Goal: Information Seeking & Learning: Find specific fact

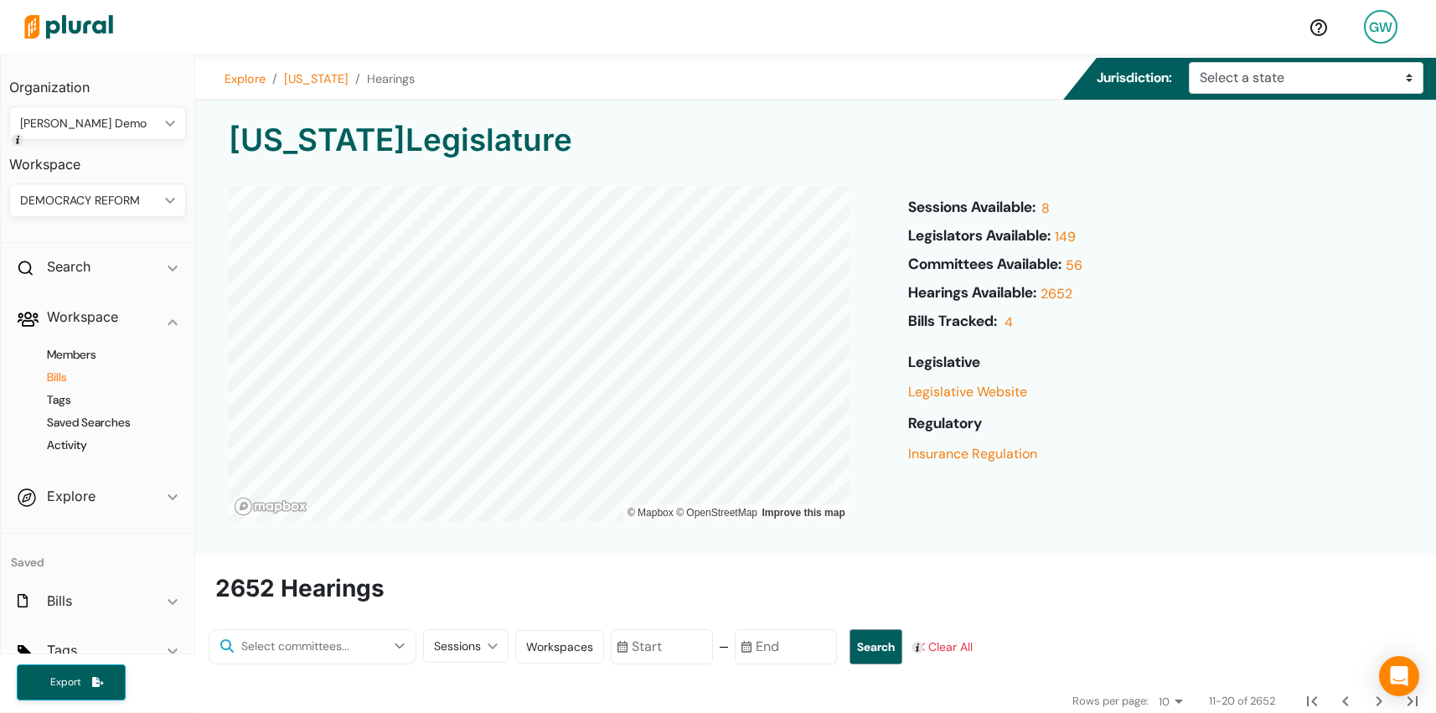
click at [65, 379] on h4 "Bills" at bounding box center [102, 377] width 152 height 16
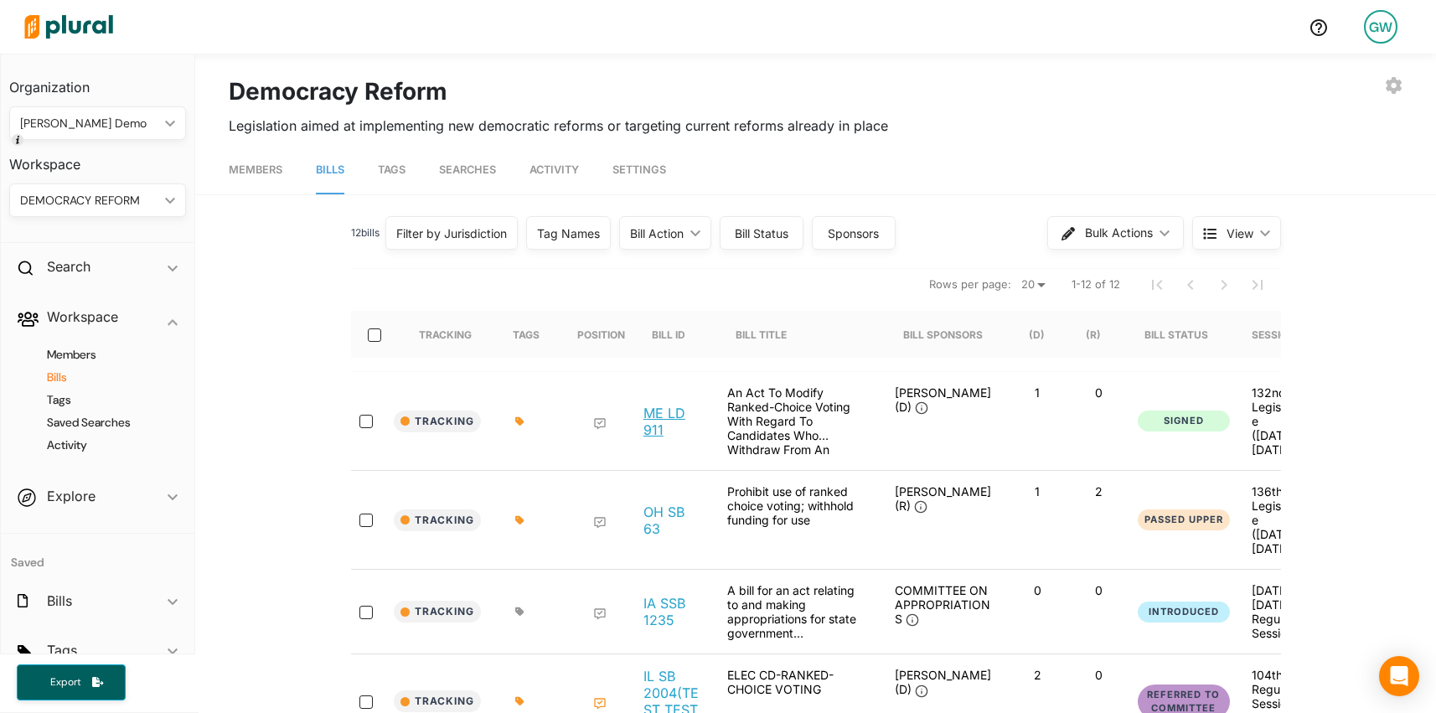
click at [657, 405] on link "ME LD 911" at bounding box center [671, 422] width 57 height 34
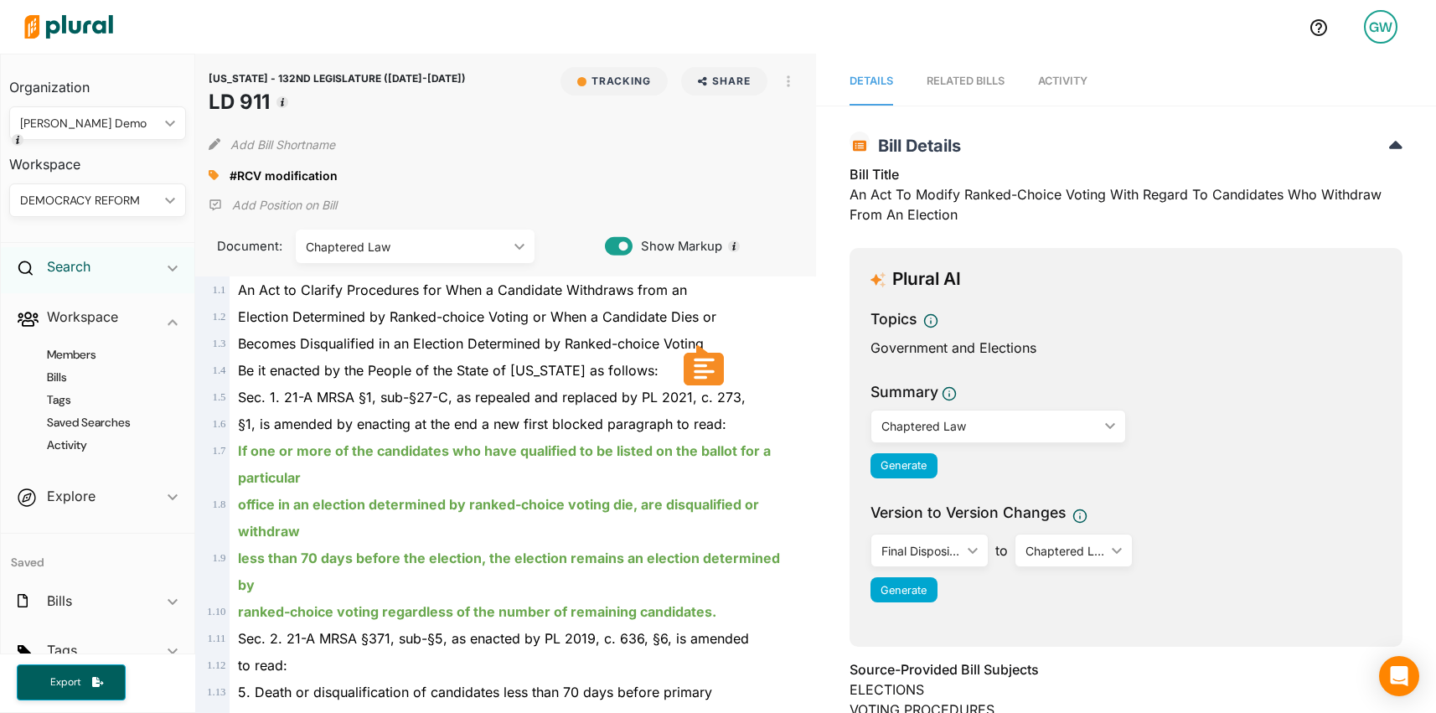
click at [69, 265] on h2 "Search" at bounding box center [69, 266] width 44 height 18
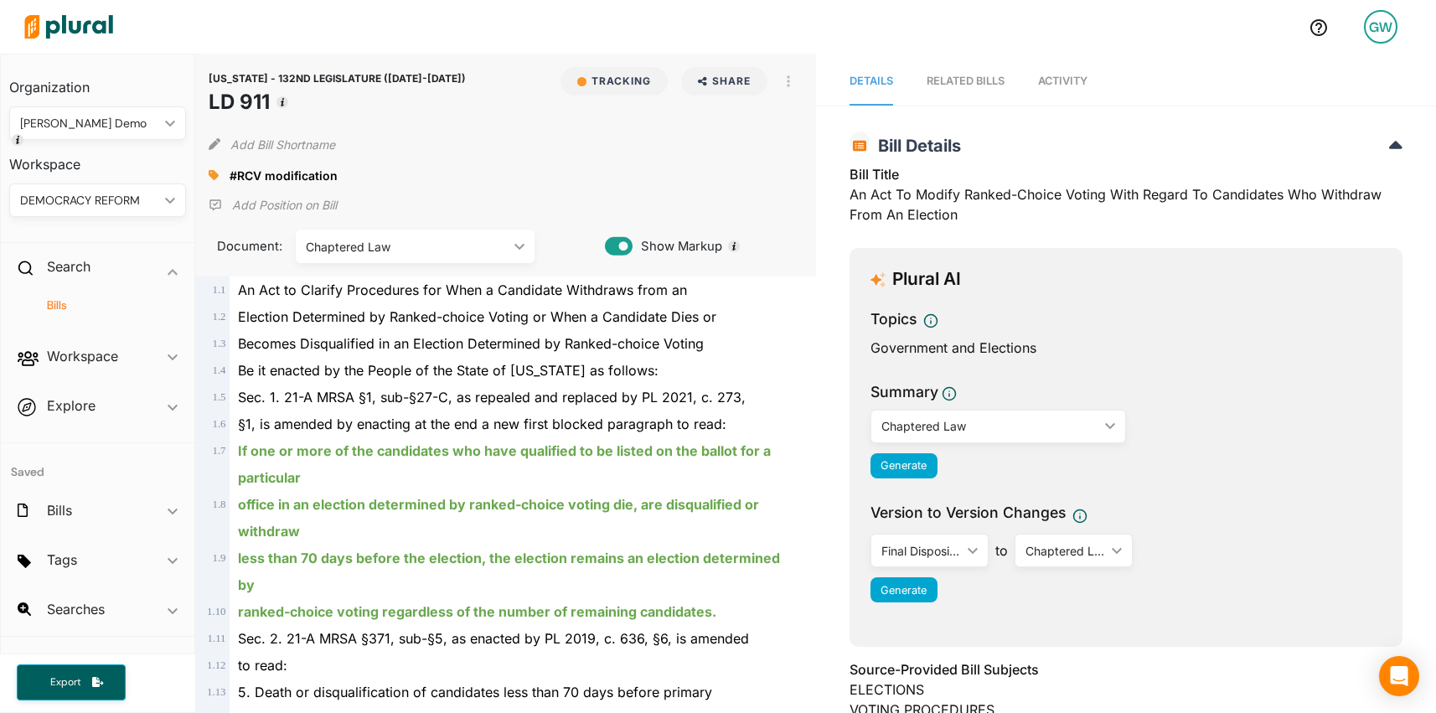
click at [59, 307] on h4 "Bills" at bounding box center [102, 305] width 152 height 16
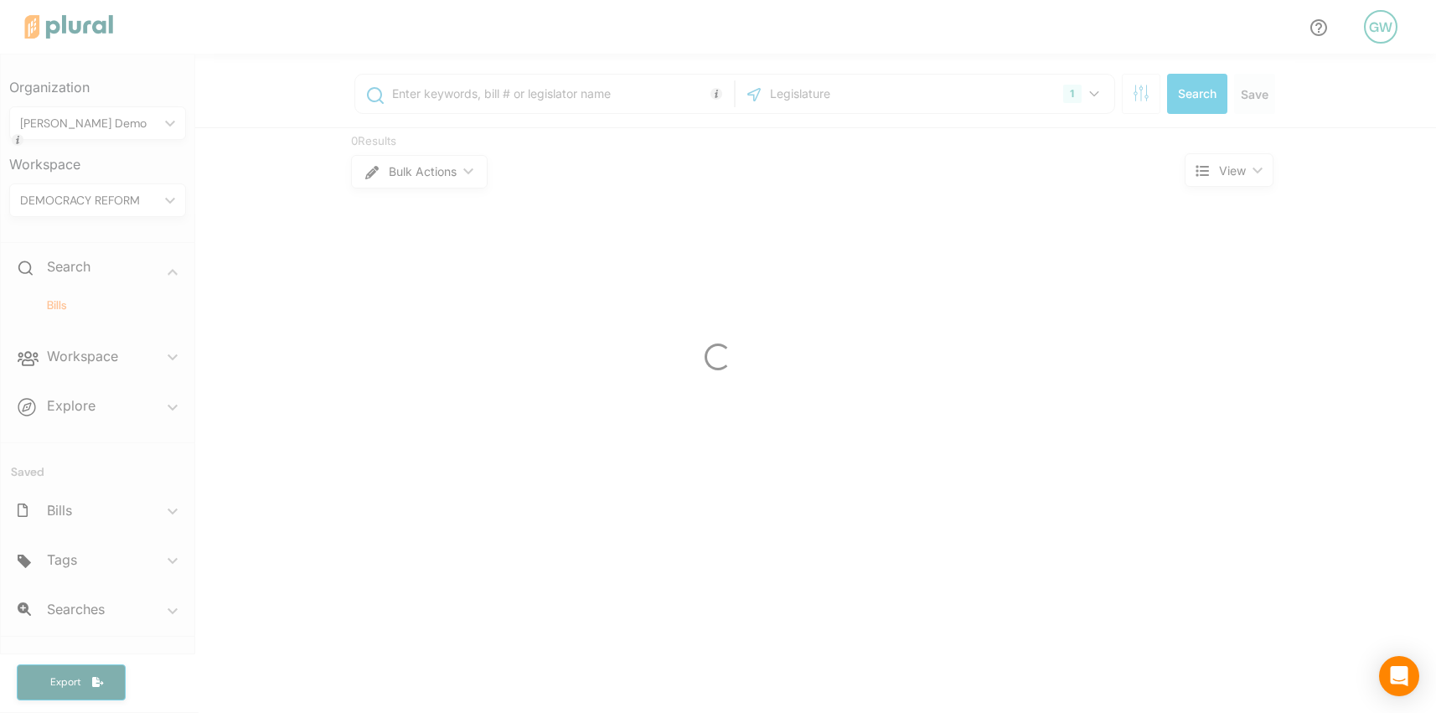
click at [488, 101] on div at bounding box center [718, 356] width 1436 height 713
click at [460, 96] on input "text" at bounding box center [559, 94] width 339 height 32
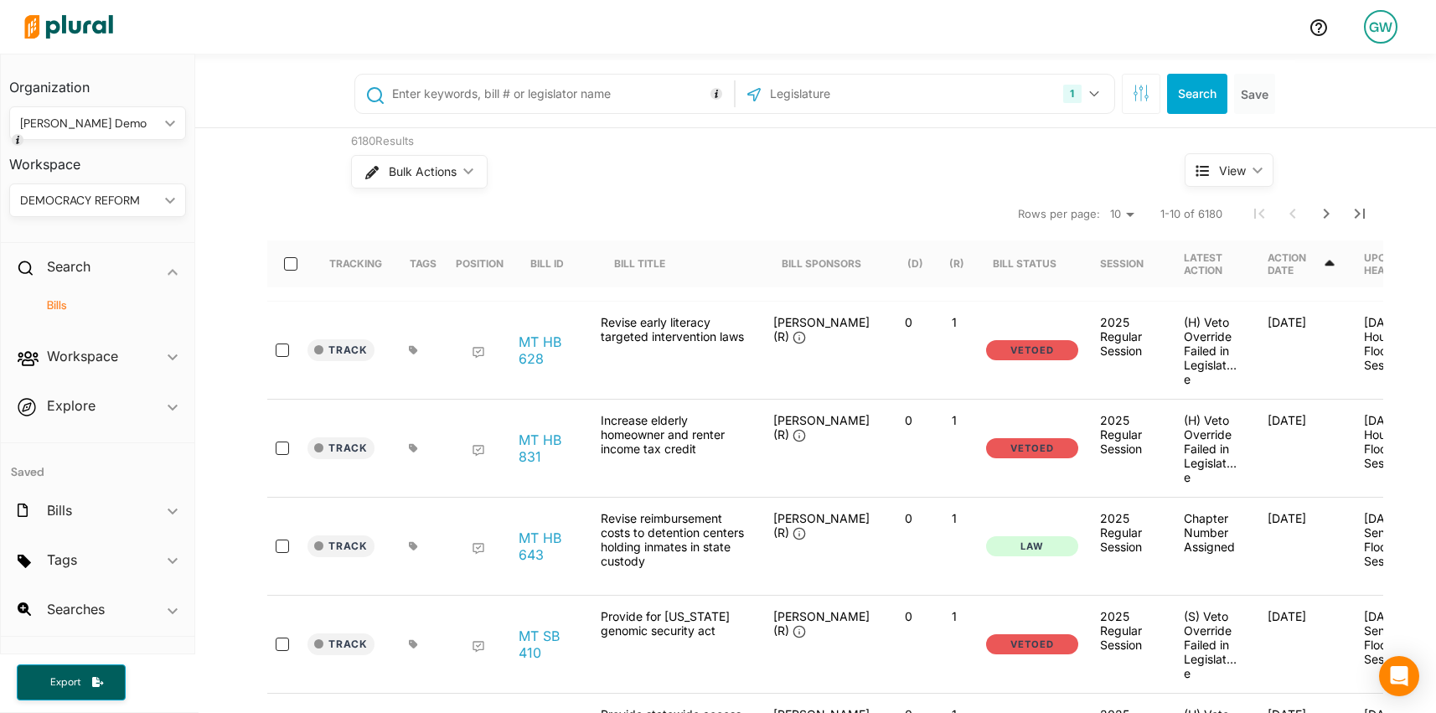
click at [426, 90] on input "text" at bounding box center [559, 94] width 339 height 32
paste input "TX HB 2965"
type input "TX HB 2965"
click at [1182, 99] on button "Search" at bounding box center [1197, 94] width 60 height 40
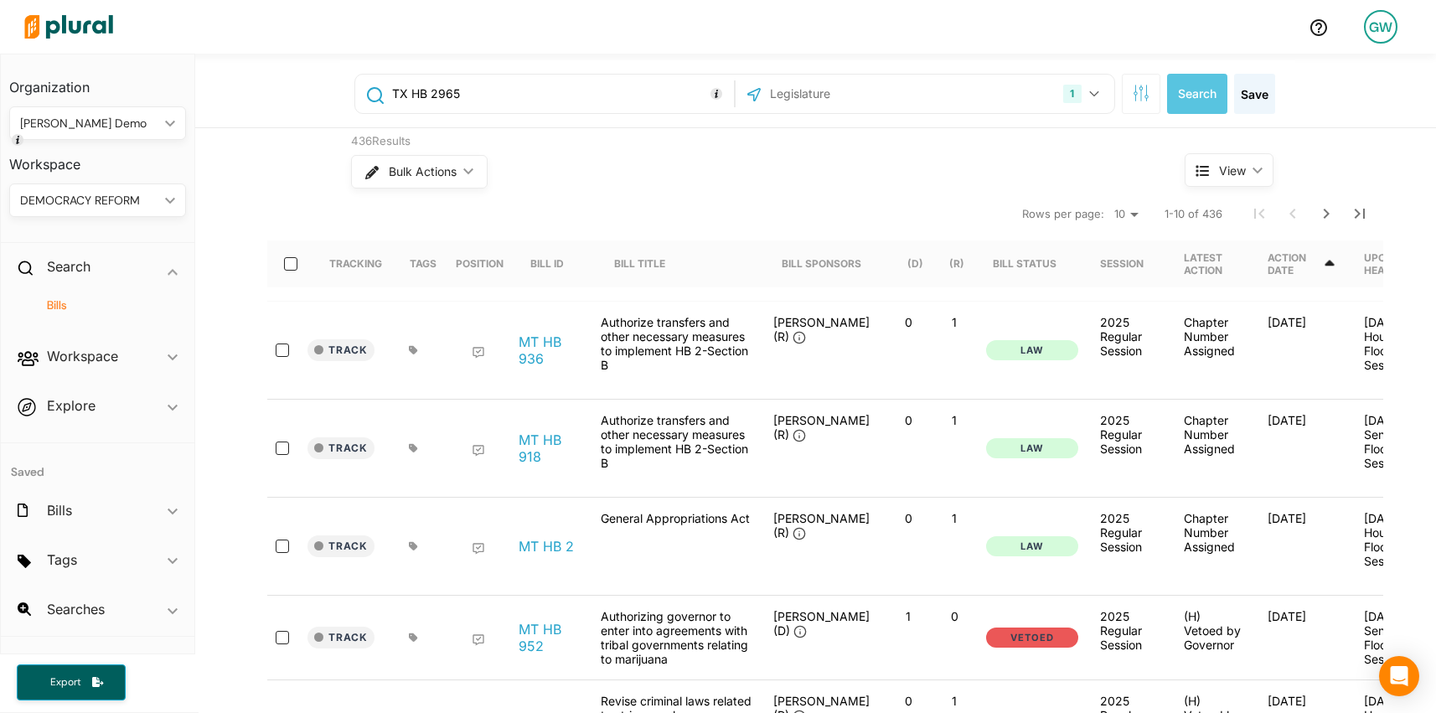
click at [830, 86] on input "text" at bounding box center [857, 94] width 179 height 32
click at [1103, 92] on button "1" at bounding box center [1082, 94] width 53 height 32
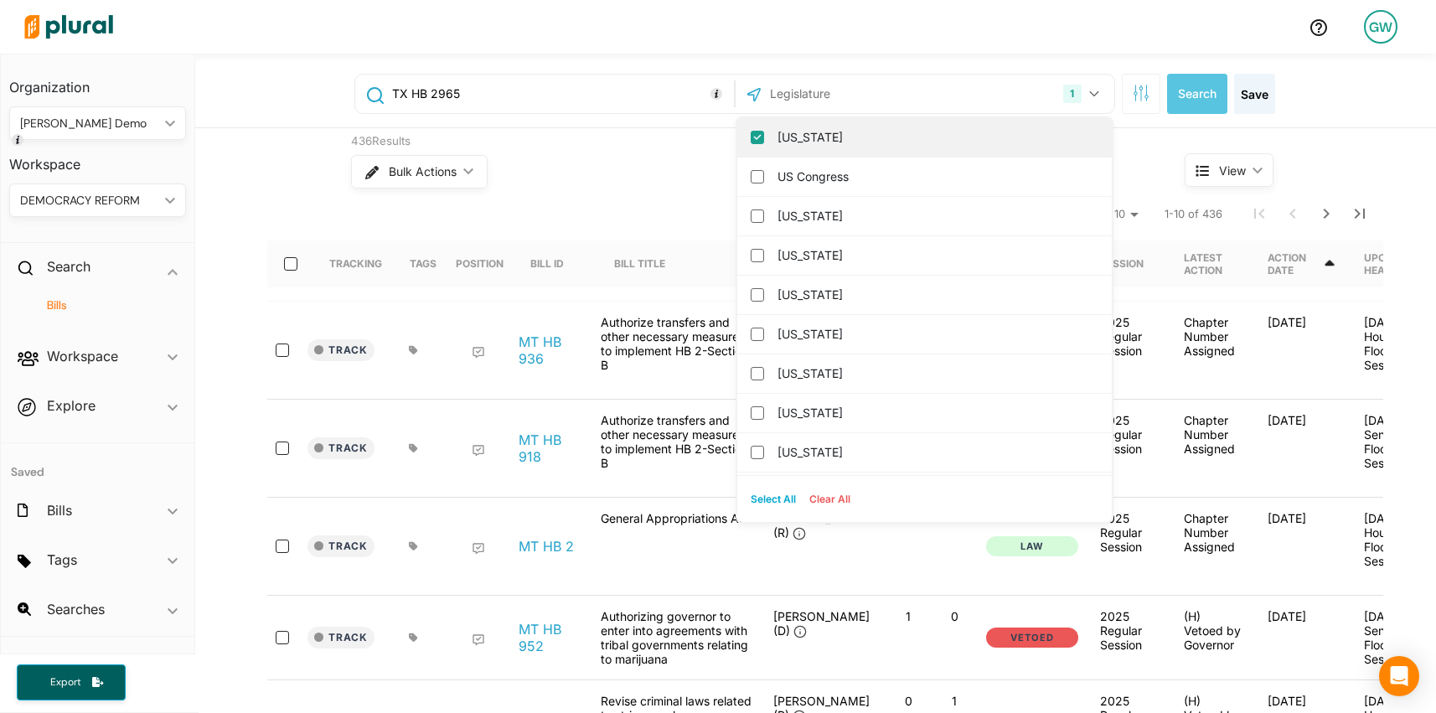
click at [751, 145] on div "[US_STATE]" at bounding box center [924, 137] width 374 height 39
click at [757, 141] on input "[US_STATE]" at bounding box center [757, 137] width 13 height 13
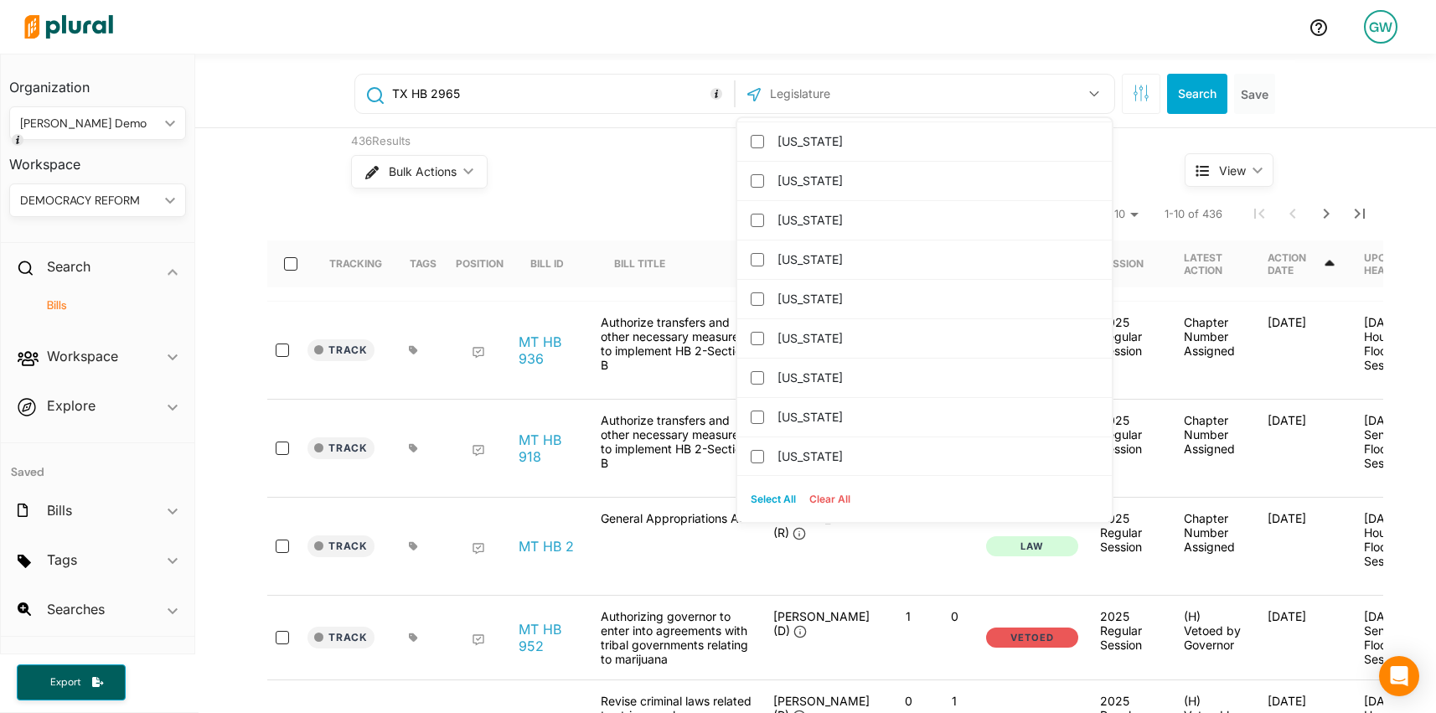
scroll to position [1510, 0]
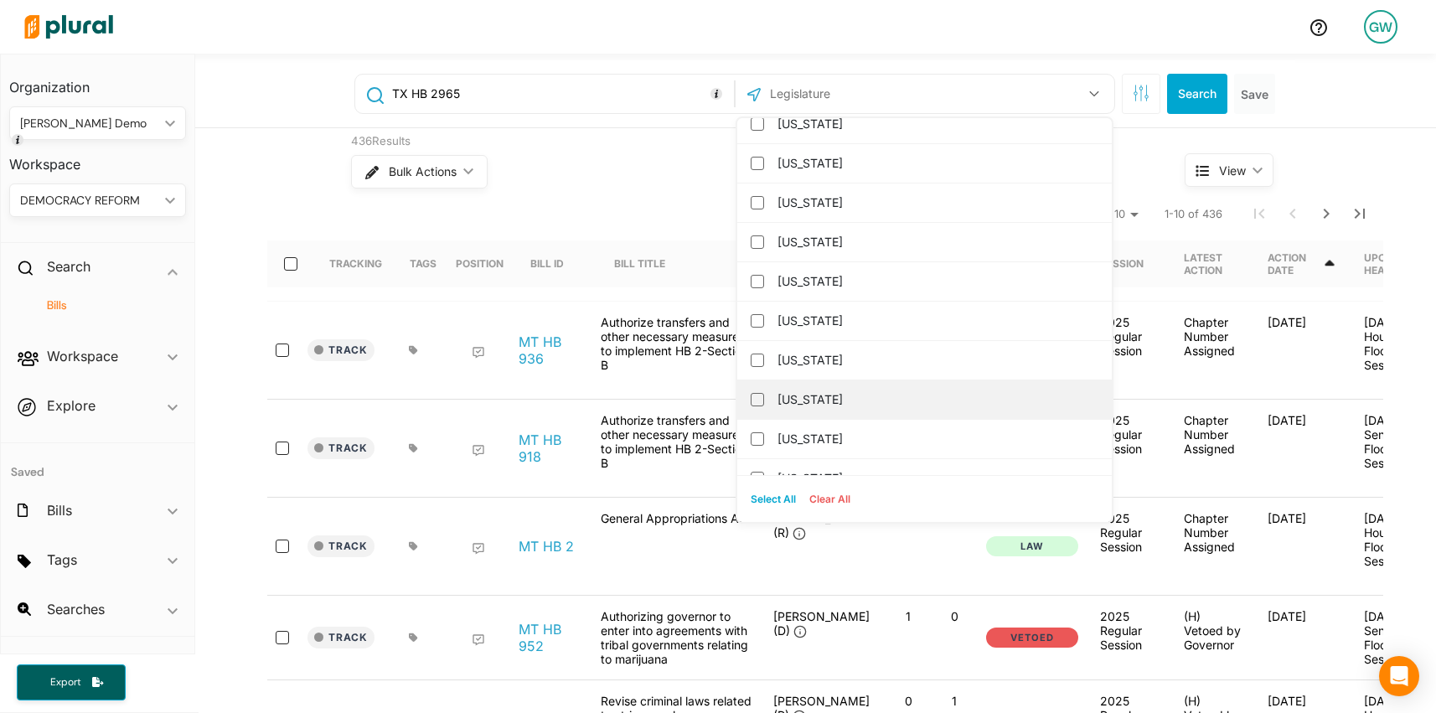
click at [806, 400] on label "[US_STATE]" at bounding box center [936, 399] width 318 height 25
click at [764, 400] on input "[US_STATE]" at bounding box center [757, 399] width 13 height 13
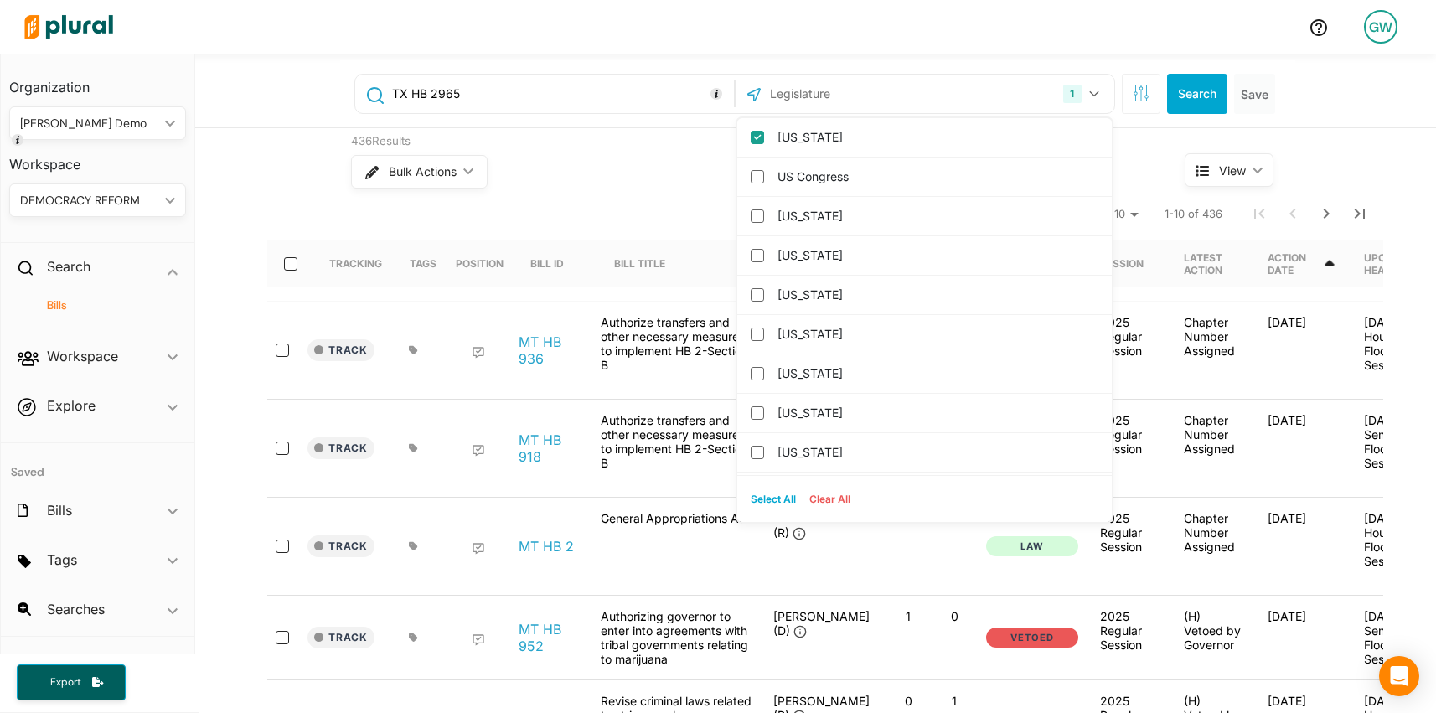
click at [676, 177] on div "Bulk Actions ic_keyboard_arrow_down" at bounding box center [736, 172] width 771 height 44
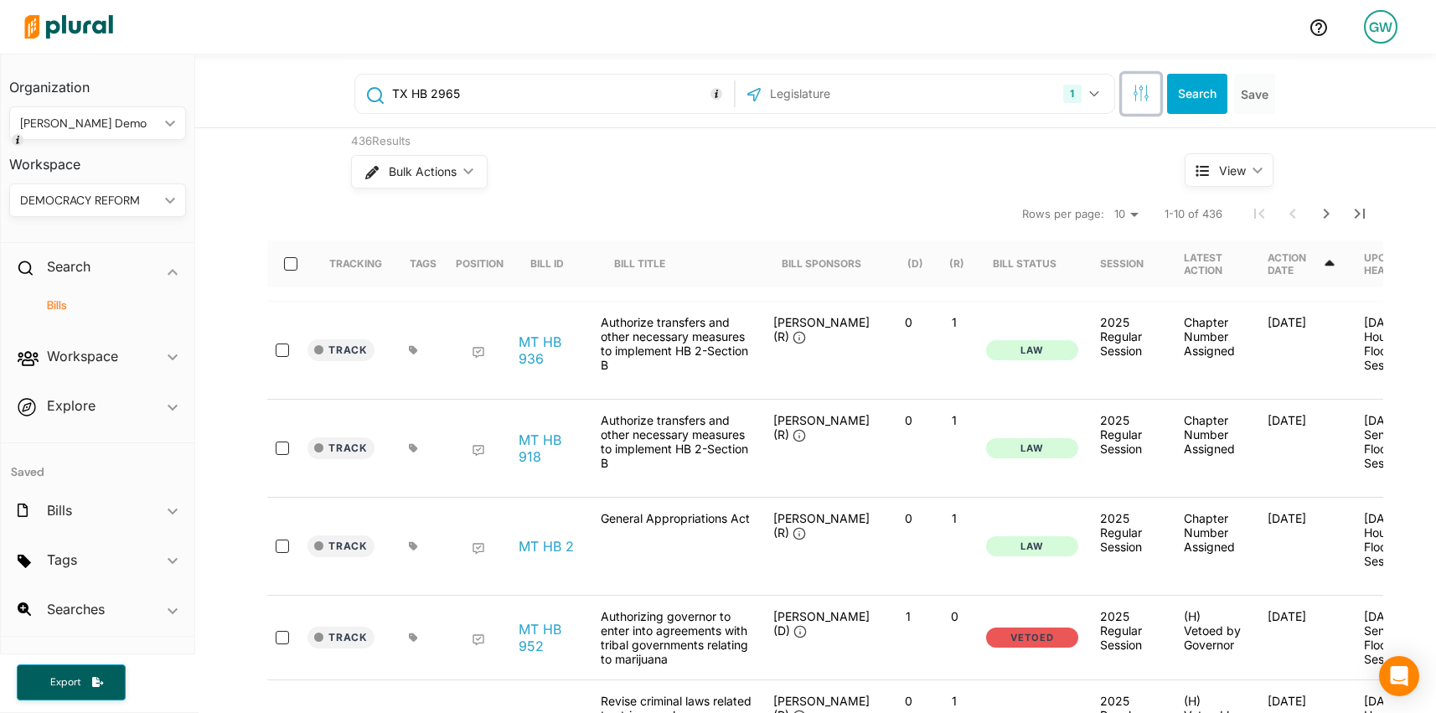
click at [1143, 87] on icon "button" at bounding box center [1141, 93] width 17 height 17
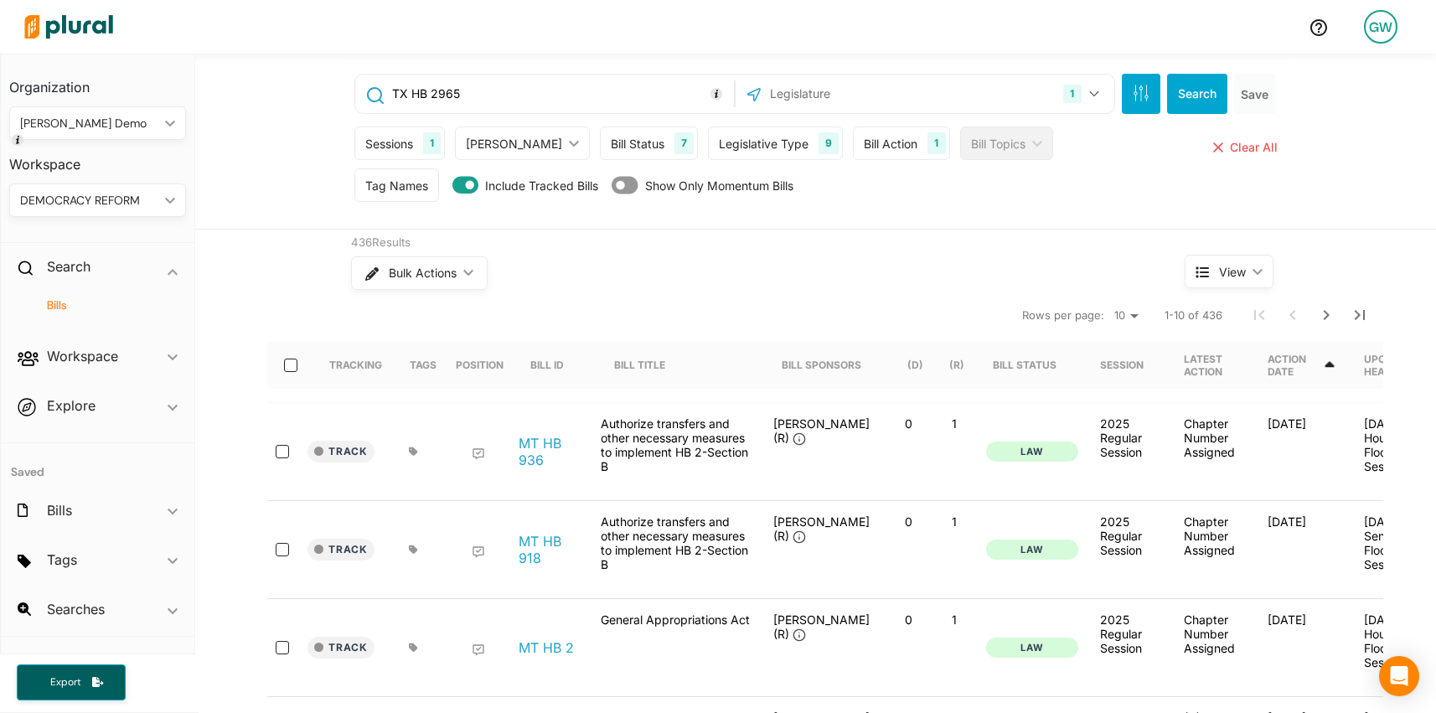
click at [522, 137] on div "[PERSON_NAME]" at bounding box center [514, 144] width 96 height 18
click at [547, 227] on label "Lower Chamber" at bounding box center [544, 221] width 94 height 18
click at [483, 227] on Chamber "Lower Chamber" at bounding box center [476, 220] width 13 height 13
radio Chamber "true"
radio Chambers "false"
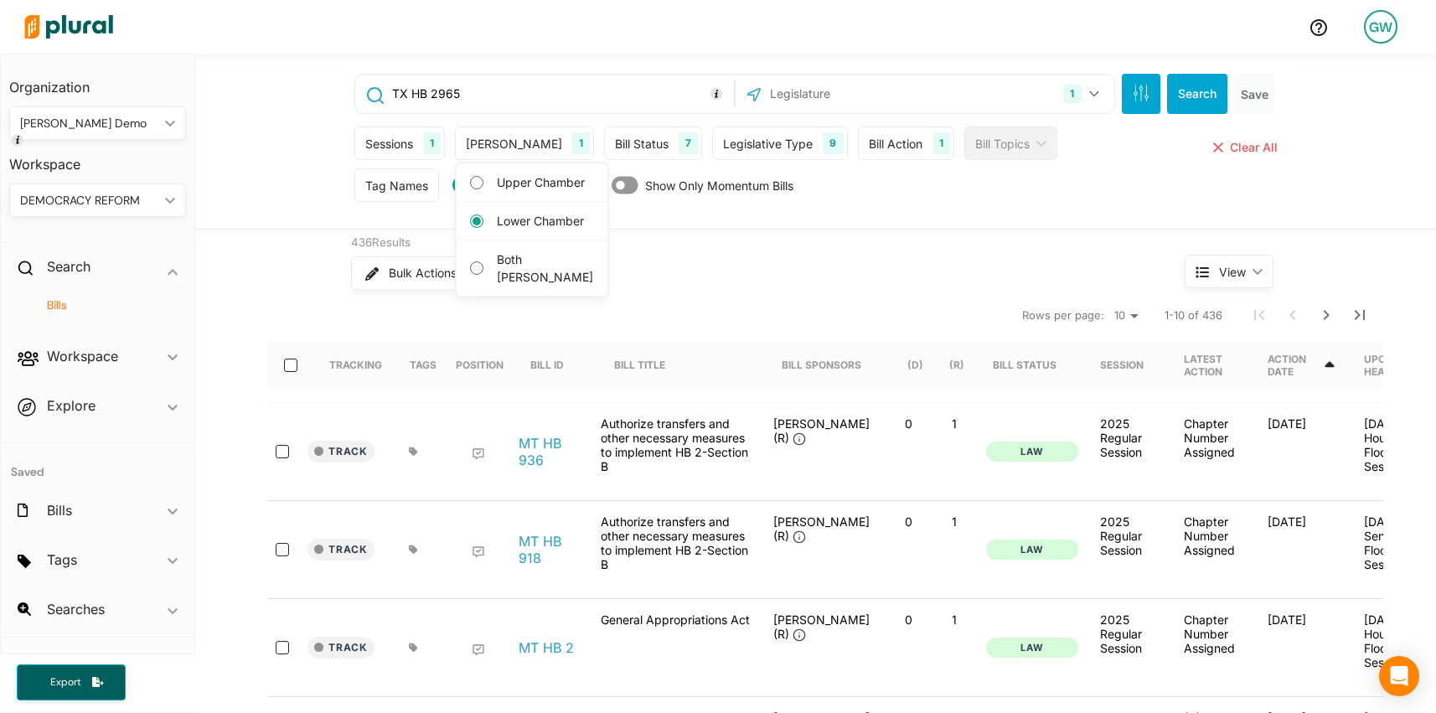
click at [716, 293] on div "Bulk Actions ic_keyboard_arrow_down" at bounding box center [736, 273] width 771 height 44
drag, startPoint x: 412, startPoint y: 95, endPoint x: 360, endPoint y: 95, distance: 51.9
click at [360, 95] on div "TX HB 2965" at bounding box center [544, 94] width 370 height 32
type input "HB 2965"
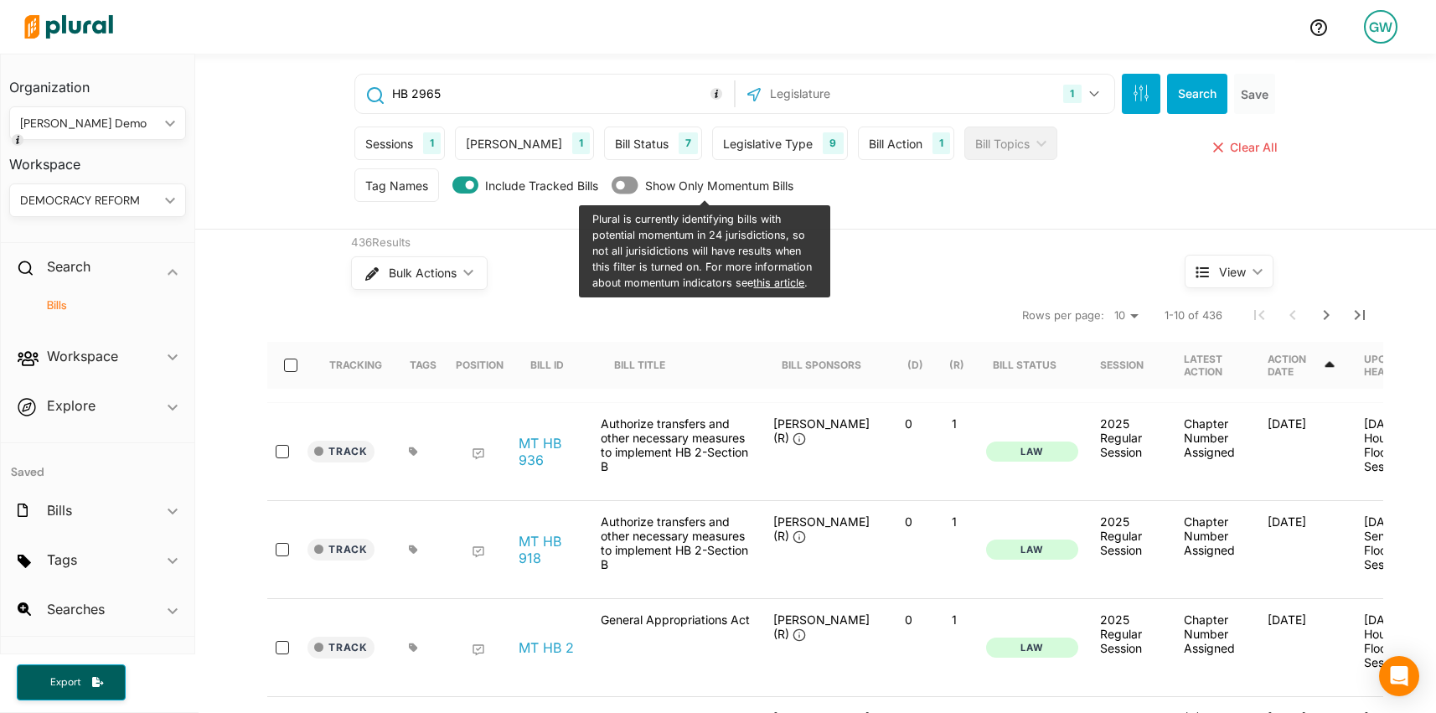
click at [663, 272] on div "Plural is currently identifying bills with potential momentum in 24 jurisdictio…" at bounding box center [704, 251] width 251 height 92
drag, startPoint x: 1186, startPoint y: 101, endPoint x: 761, endPoint y: 110, distance: 425.7
click at [1186, 101] on button "Search" at bounding box center [1197, 94] width 60 height 40
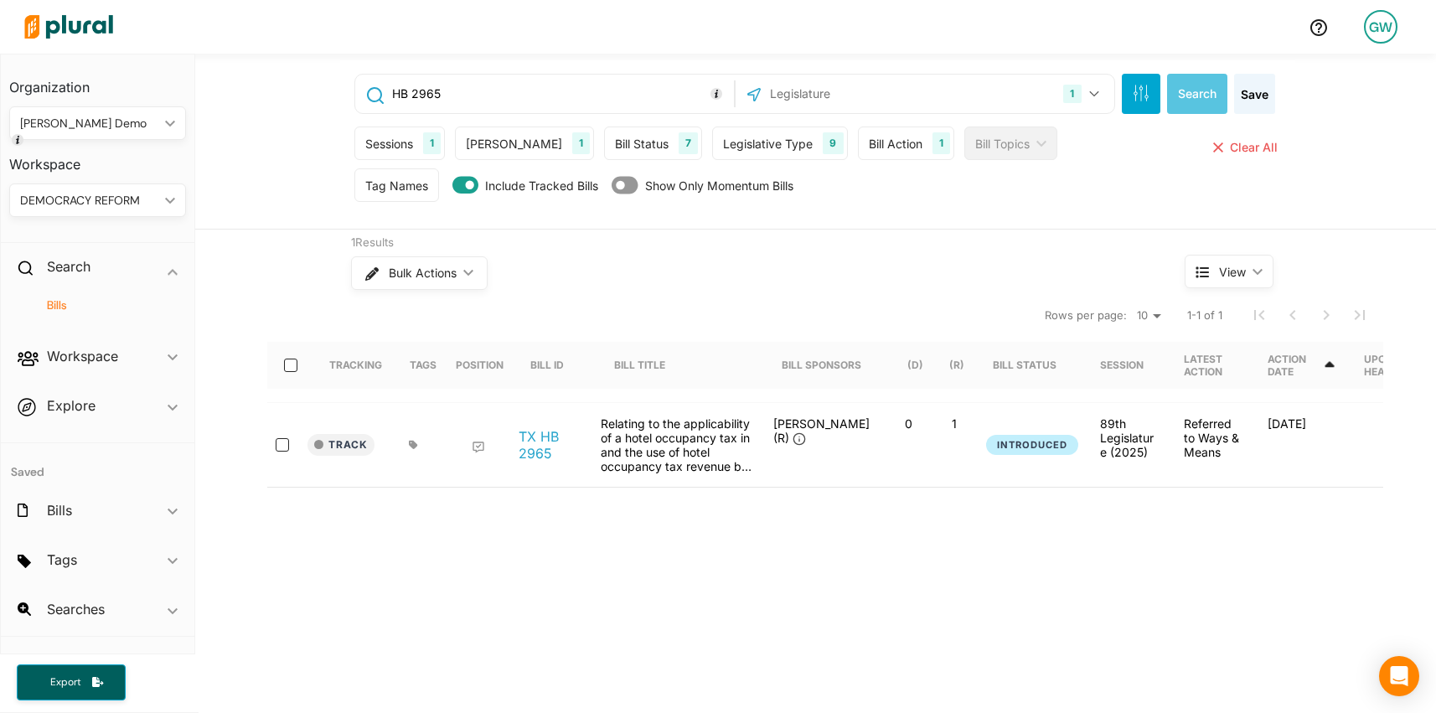
click at [626, 289] on div "Bulk Actions ic_keyboard_arrow_down" at bounding box center [736, 273] width 771 height 44
click at [1374, 25] on div "GW" at bounding box center [1381, 27] width 34 height 34
click at [1326, 237] on link "Log Out" at bounding box center [1335, 242] width 147 height 42
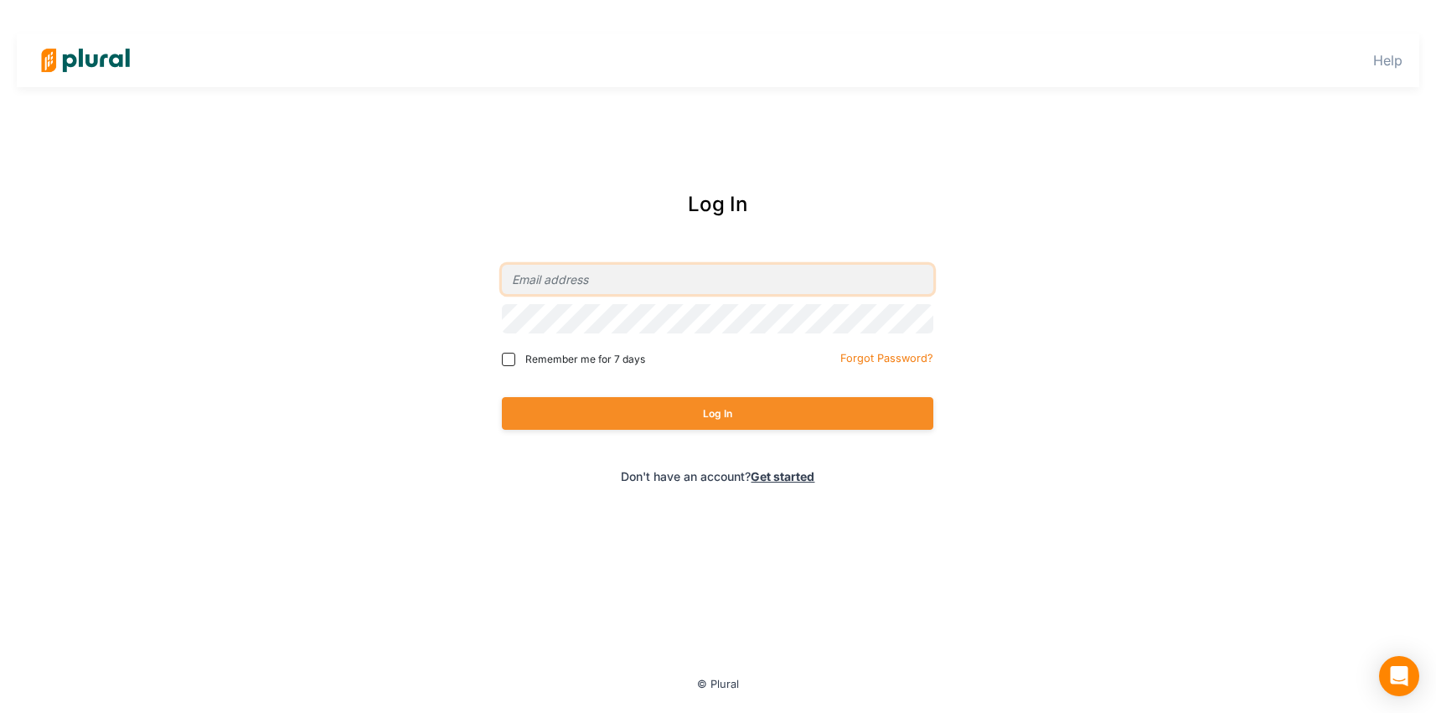
click at [705, 271] on input "email" at bounding box center [717, 279] width 431 height 29
type input "[PERSON_NAME][EMAIL_ADDRESS][DOMAIN_NAME]"
click at [584, 284] on input "[PERSON_NAME][EMAIL_ADDRESS][DOMAIN_NAME]" at bounding box center [717, 279] width 431 height 29
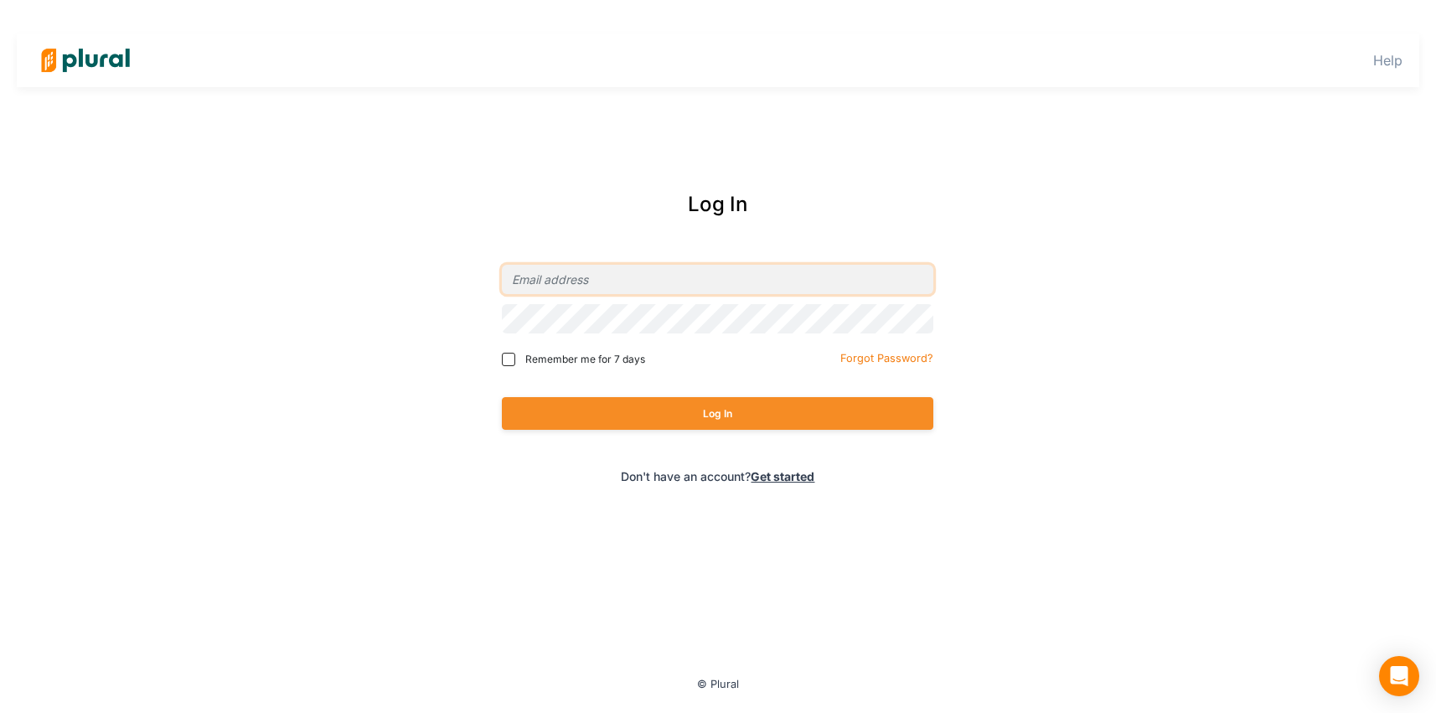
type input "[PERSON_NAME][EMAIL_ADDRESS][DOMAIN_NAME]"
click at [591, 407] on button "Log In" at bounding box center [717, 413] width 431 height 33
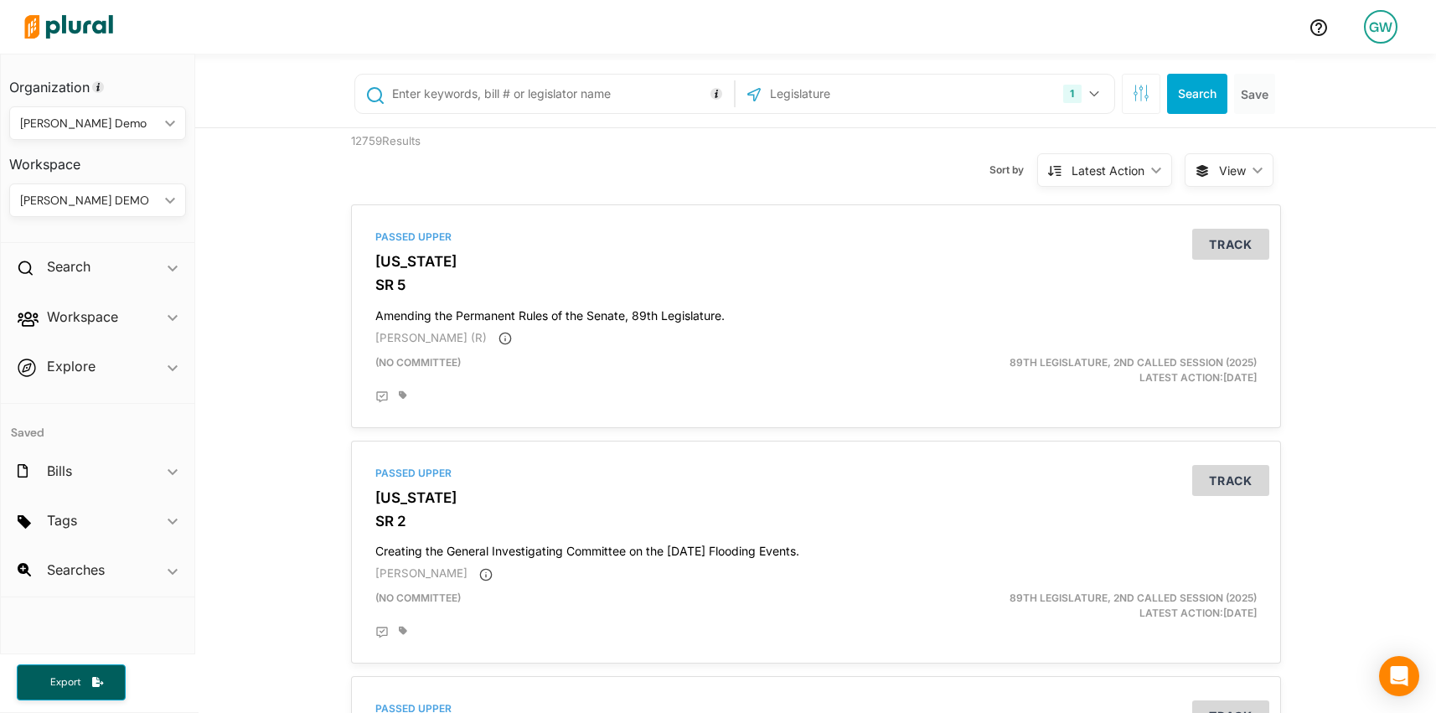
click at [1381, 33] on div "GW" at bounding box center [1381, 27] width 34 height 34
click at [1353, 81] on link "Account Settings" at bounding box center [1335, 75] width 147 height 42
select select "NY"
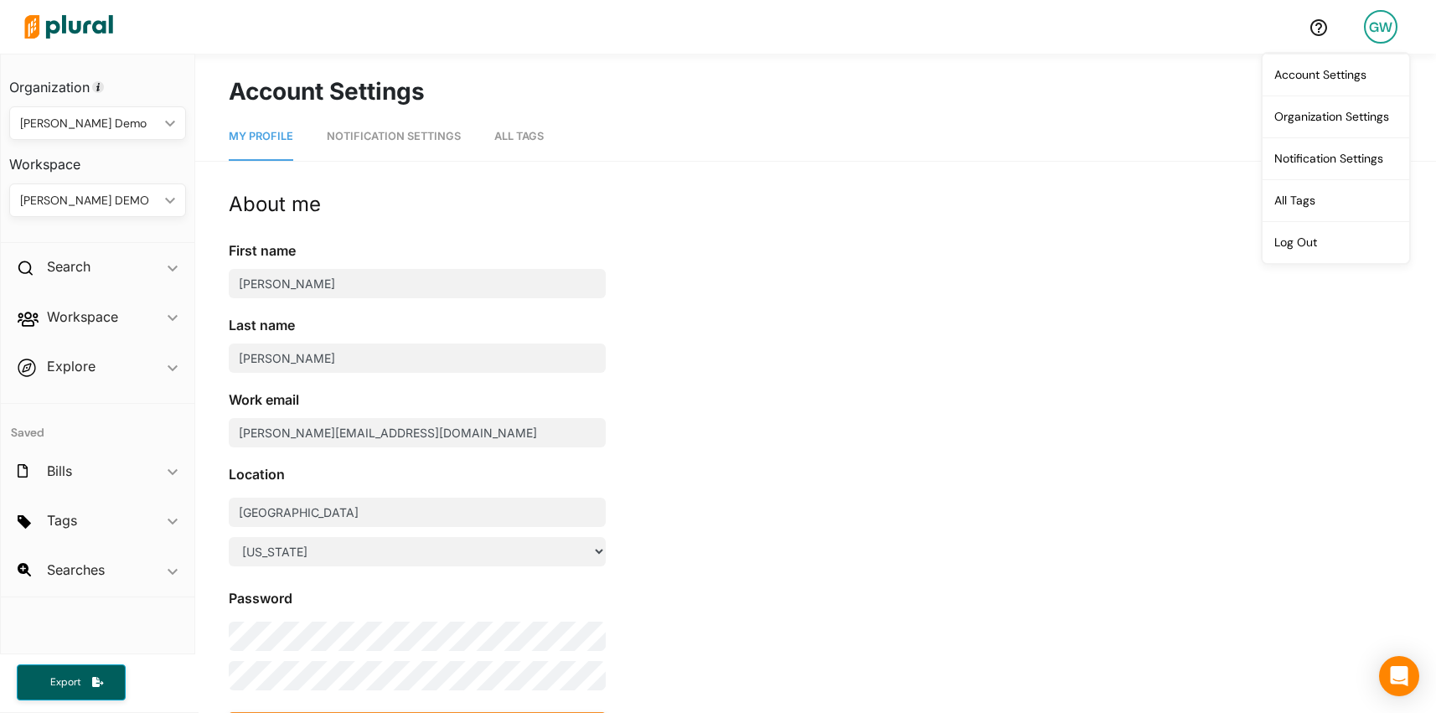
click at [1387, 26] on div "GW" at bounding box center [1381, 27] width 34 height 34
click at [1348, 243] on link "Log Out" at bounding box center [1335, 242] width 147 height 42
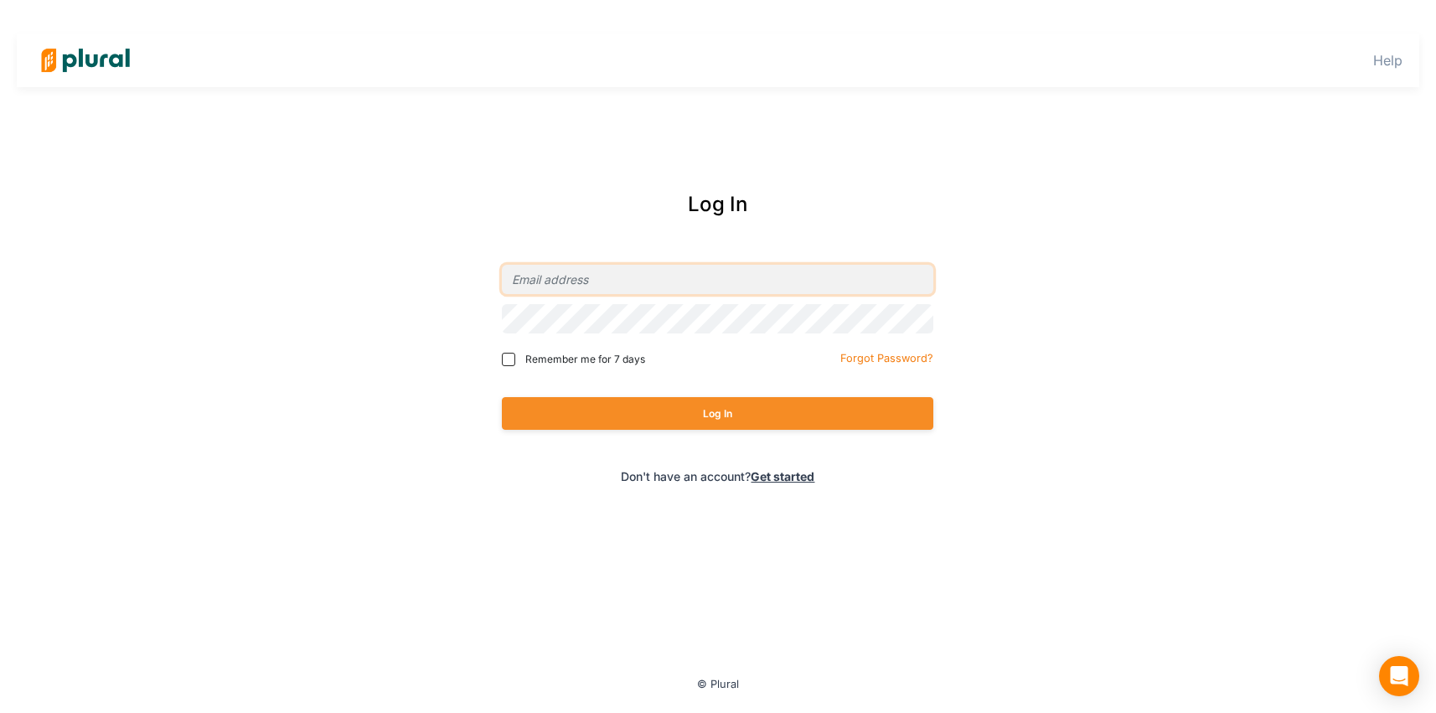
click at [520, 276] on input "email" at bounding box center [717, 279] width 431 height 29
click at [555, 282] on input "email" at bounding box center [717, 279] width 431 height 29
type input "[PERSON_NAME][EMAIL_ADDRESS][DOMAIN_NAME]"
click at [576, 407] on button "Log In" at bounding box center [717, 413] width 431 height 33
